Goal: Information Seeking & Learning: Learn about a topic

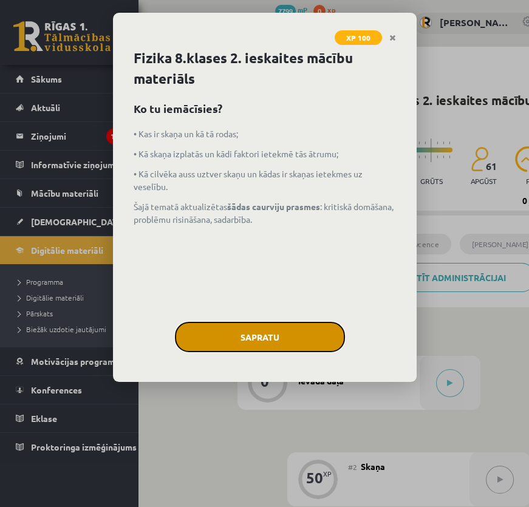
click at [234, 335] on button "Sapratu" at bounding box center [260, 337] width 170 height 30
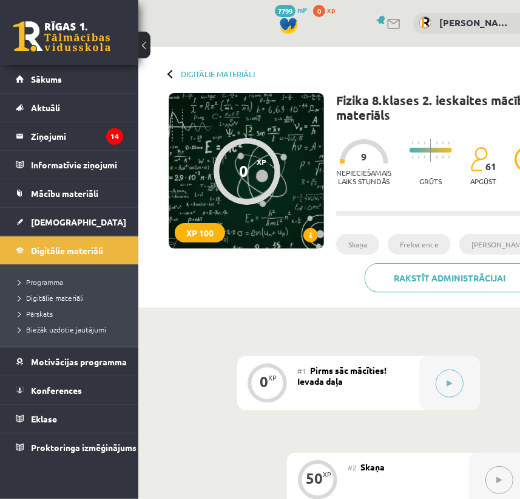
click at [144, 47] on button at bounding box center [144, 45] width 12 height 27
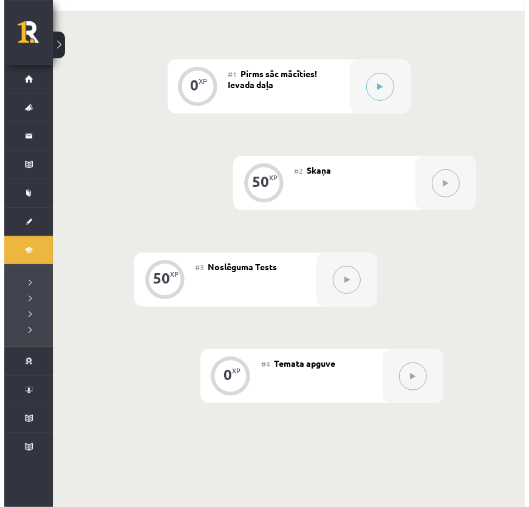
scroll to position [220, 0]
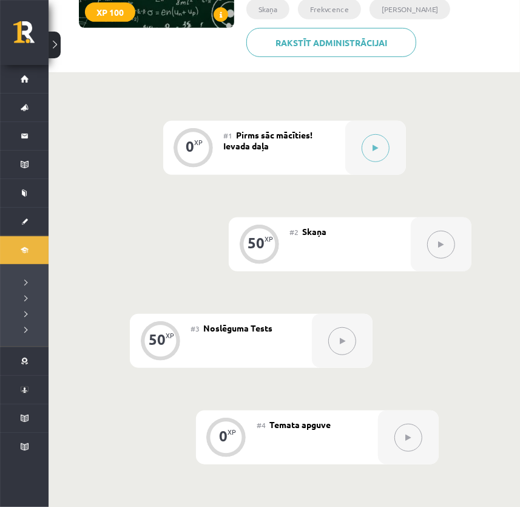
click at [206, 211] on div "0 XP #1 Pirms sāc mācīties! Ievada daļa 50 XP #2 Skaņa 50 XP #3 Noslēguma Tests…" at bounding box center [284, 293] width 375 height 344
click at [385, 151] on button at bounding box center [376, 148] width 28 height 28
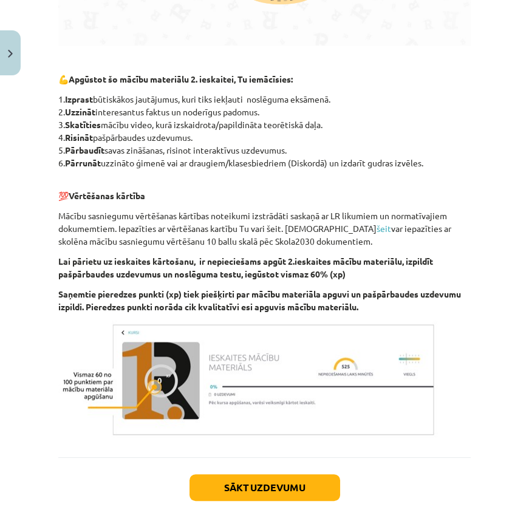
scroll to position [587, 0]
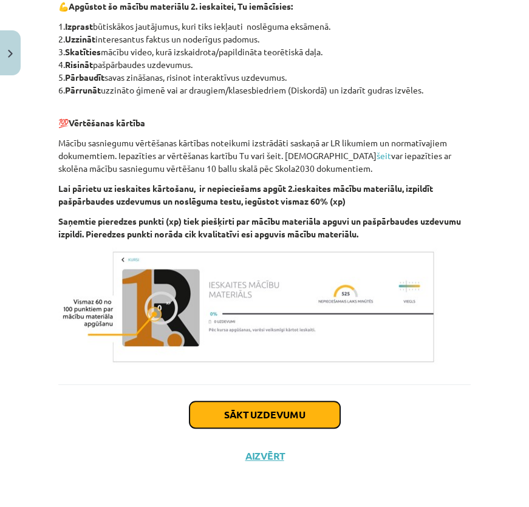
click at [276, 412] on button "Sākt uzdevumu" at bounding box center [264, 414] width 151 height 27
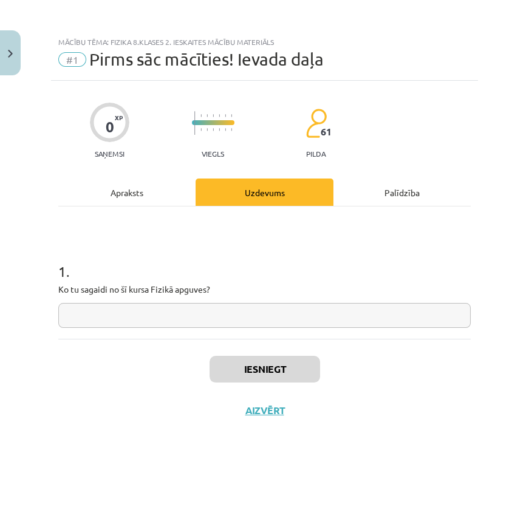
click at [234, 318] on input "text" at bounding box center [264, 315] width 412 height 25
type input "*"
click at [267, 358] on button "Iesniegt" at bounding box center [264, 369] width 111 height 27
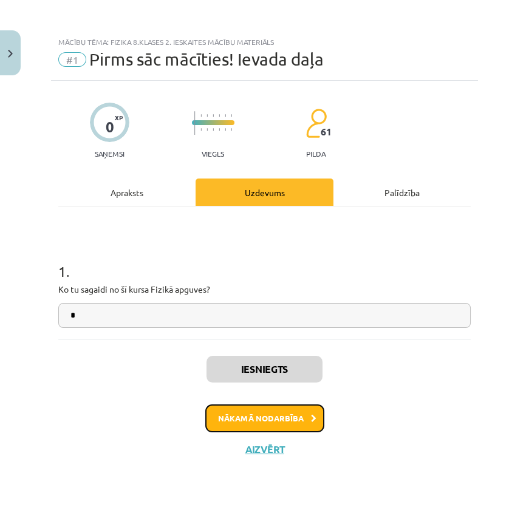
click at [277, 424] on button "Nākamā nodarbība" at bounding box center [264, 418] width 119 height 28
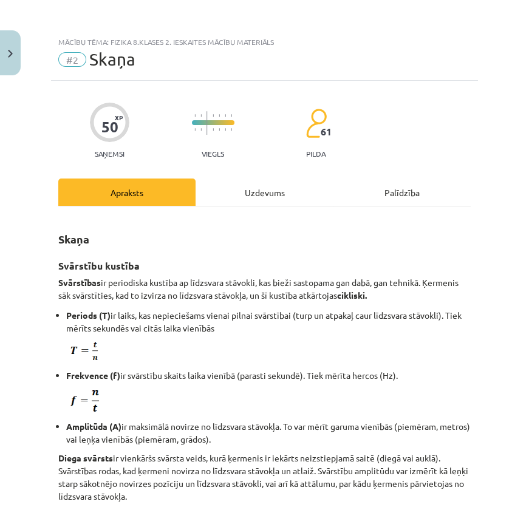
click at [129, 265] on strong "Svārstību kustība" at bounding box center [98, 265] width 81 height 13
click at [78, 238] on strong "Skaņa" at bounding box center [73, 239] width 31 height 14
click at [77, 237] on strong "Skaņa" at bounding box center [73, 239] width 31 height 14
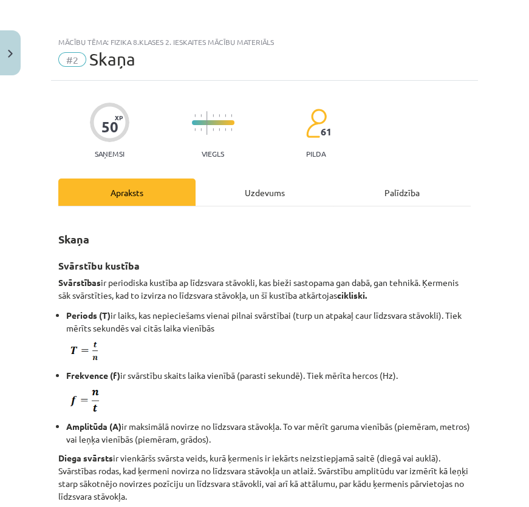
click at [157, 299] on p "Svārstības ir periodiska kustība ap līdzsvara stāvokli, kas bieži sastopama gan…" at bounding box center [264, 289] width 412 height 26
click at [157, 298] on p "Svārstības ir periodiska kustība ap līdzsvara stāvokli, kas bieži sastopama gan…" at bounding box center [264, 289] width 412 height 26
click at [16, 60] on button "Close" at bounding box center [10, 52] width 21 height 45
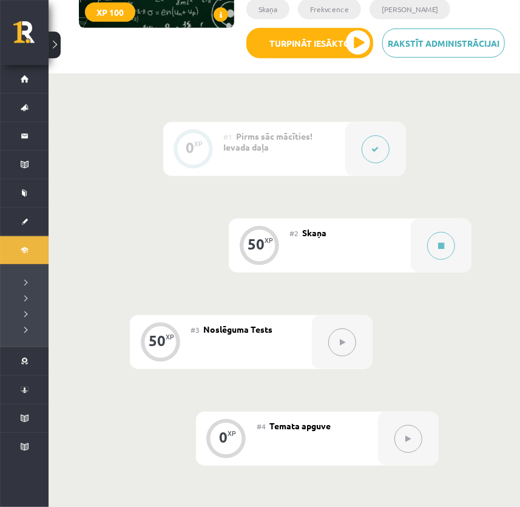
click at [378, 143] on button at bounding box center [376, 149] width 28 height 28
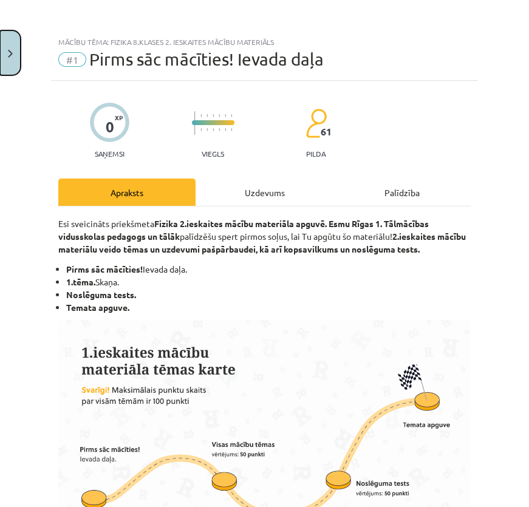
click at [7, 55] on button "Close" at bounding box center [10, 52] width 21 height 45
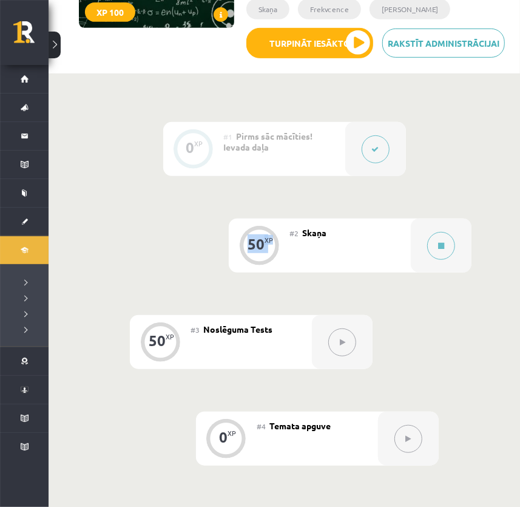
drag, startPoint x: 250, startPoint y: 242, endPoint x: 274, endPoint y: 244, distance: 24.3
click at [274, 244] on div "50 XP" at bounding box center [259, 244] width 36 height 36
click at [319, 231] on span "Skaņa" at bounding box center [314, 232] width 24 height 11
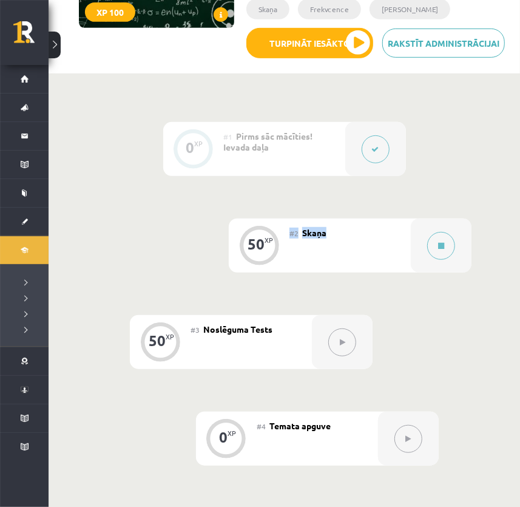
click at [334, 229] on div "#2 Skaņa" at bounding box center [350, 246] width 121 height 54
click at [312, 237] on div "#2 Skaņa" at bounding box center [350, 246] width 121 height 54
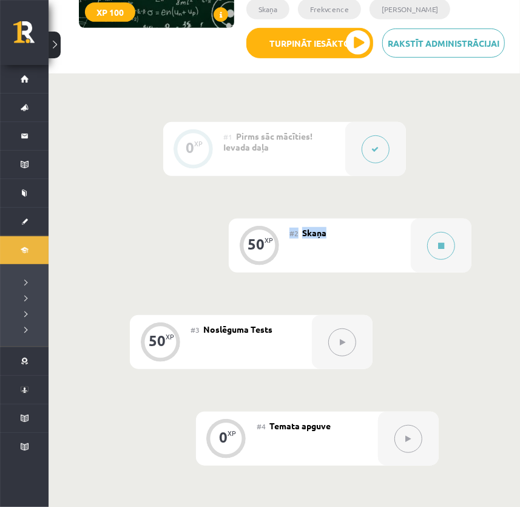
click at [319, 234] on span "Skaņa" at bounding box center [314, 232] width 24 height 11
click at [344, 233] on div "#2 Skaņa" at bounding box center [350, 246] width 121 height 54
click at [320, 234] on span "Skaņa" at bounding box center [314, 232] width 24 height 11
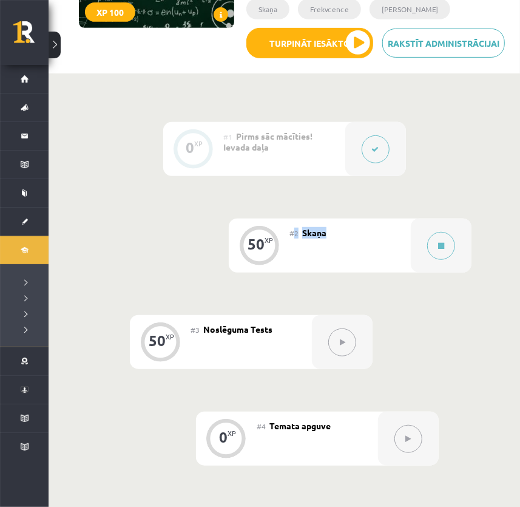
click at [320, 234] on span "Skaņa" at bounding box center [314, 232] width 24 height 11
click at [408, 219] on div "#2 Skaņa" at bounding box center [350, 246] width 121 height 54
